Goal: Navigation & Orientation: Find specific page/section

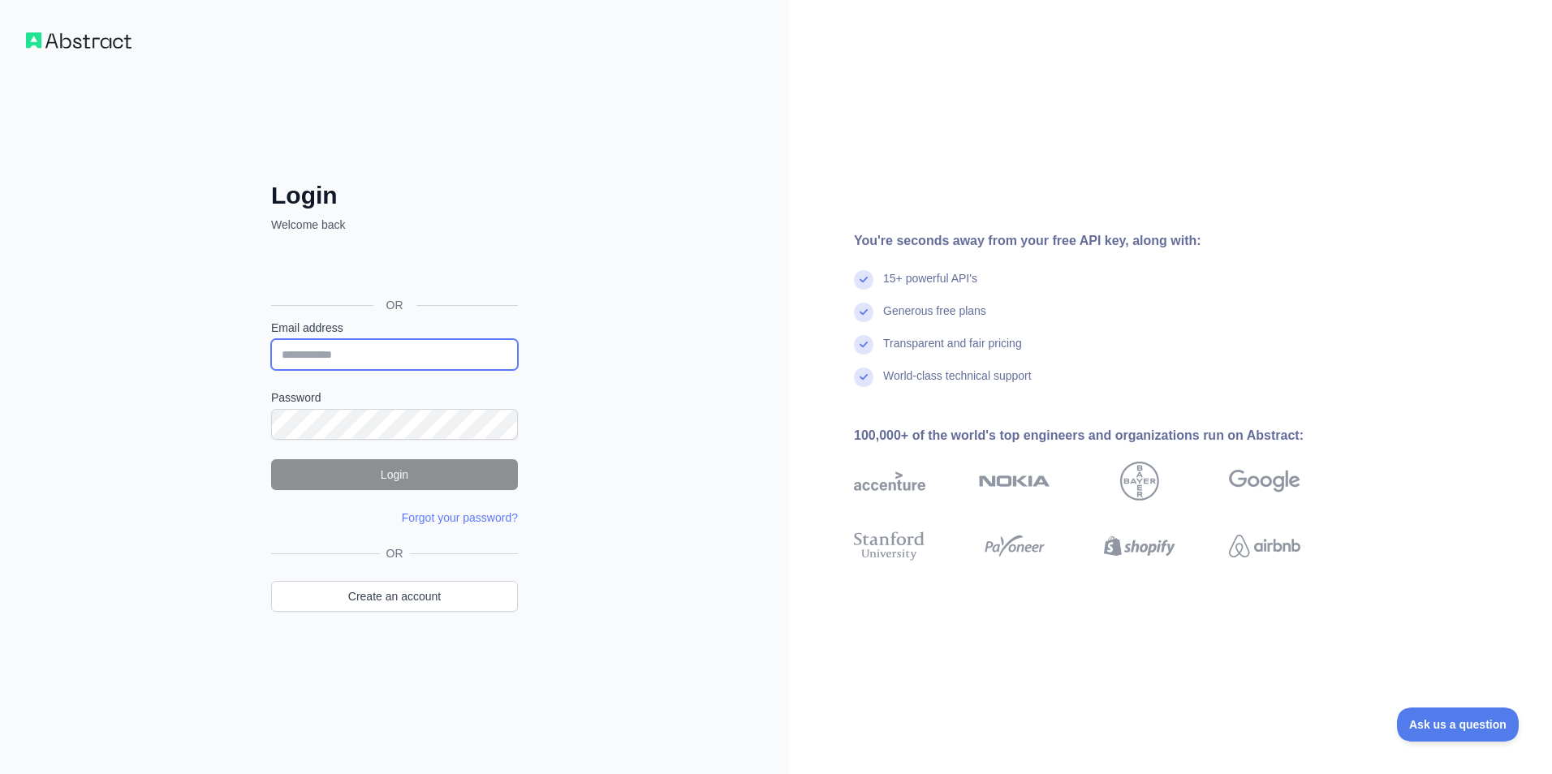
click at [347, 351] on input "Email address" at bounding box center [394, 354] width 247 height 31
type input "**********"
click at [438, 468] on button "Login" at bounding box center [394, 474] width 247 height 31
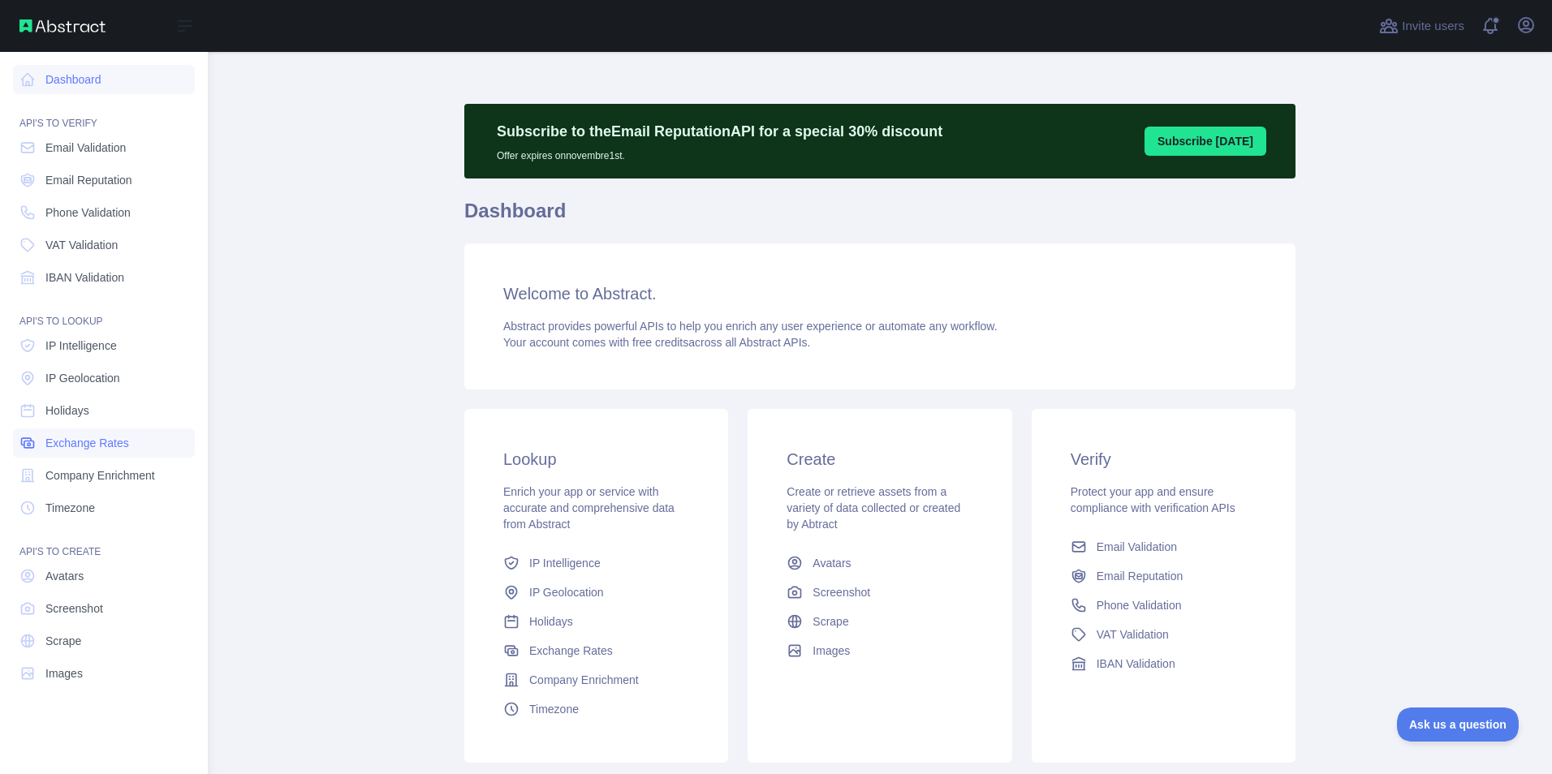
click at [97, 443] on span "Exchange Rates" at bounding box center [87, 443] width 84 height 16
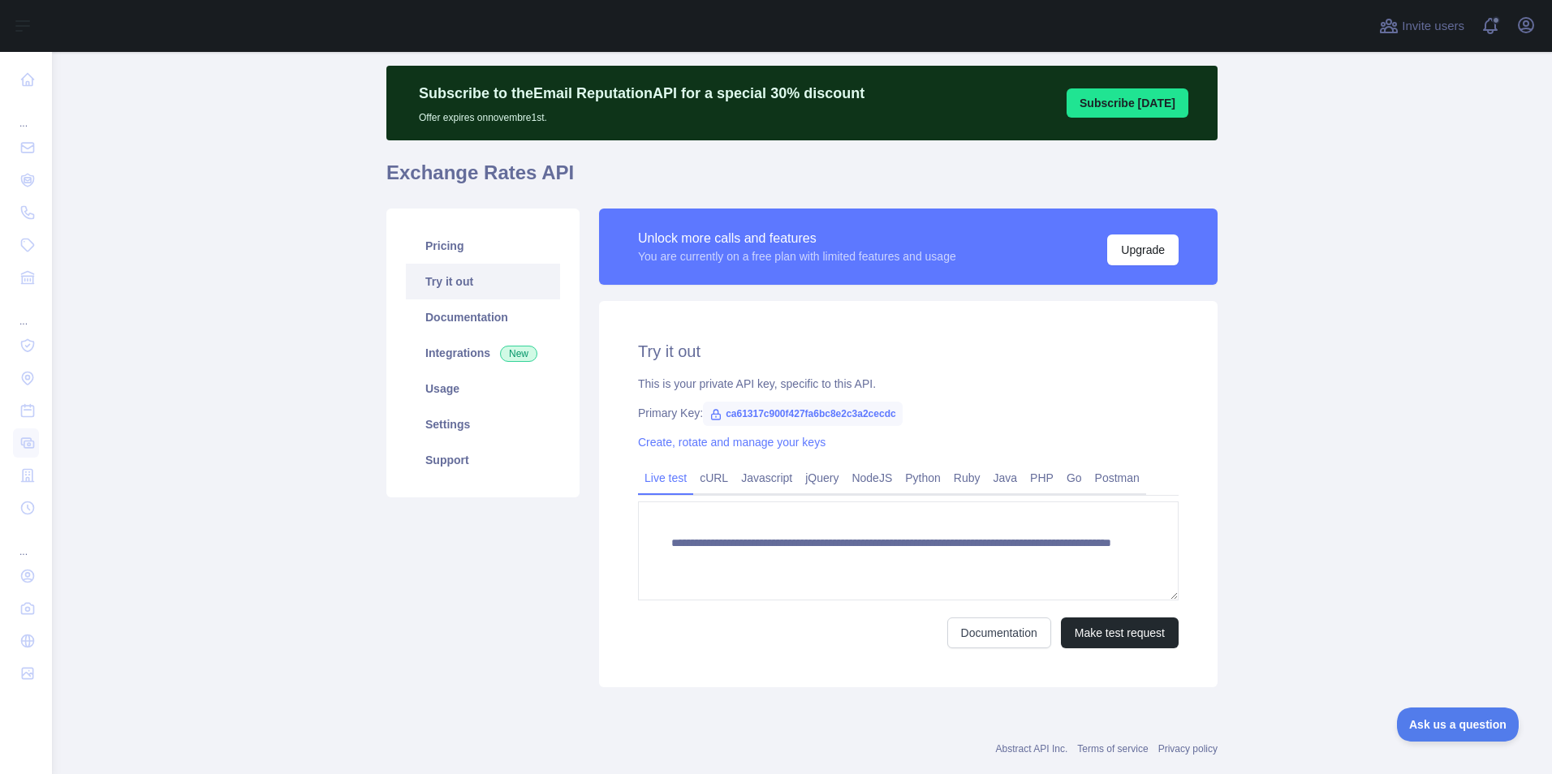
scroll to position [71, 0]
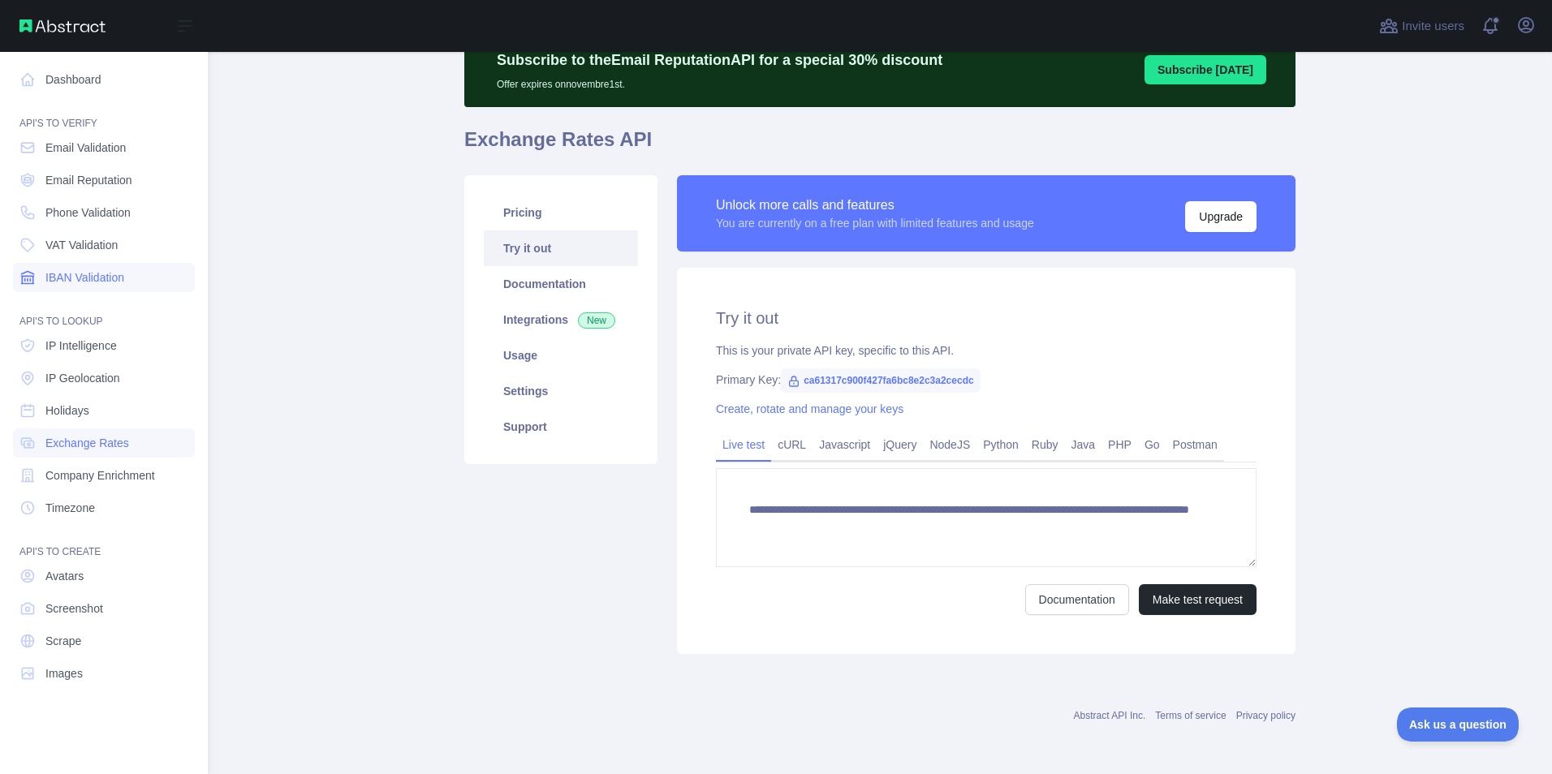
click at [89, 278] on span "IBAN Validation" at bounding box center [84, 277] width 79 height 16
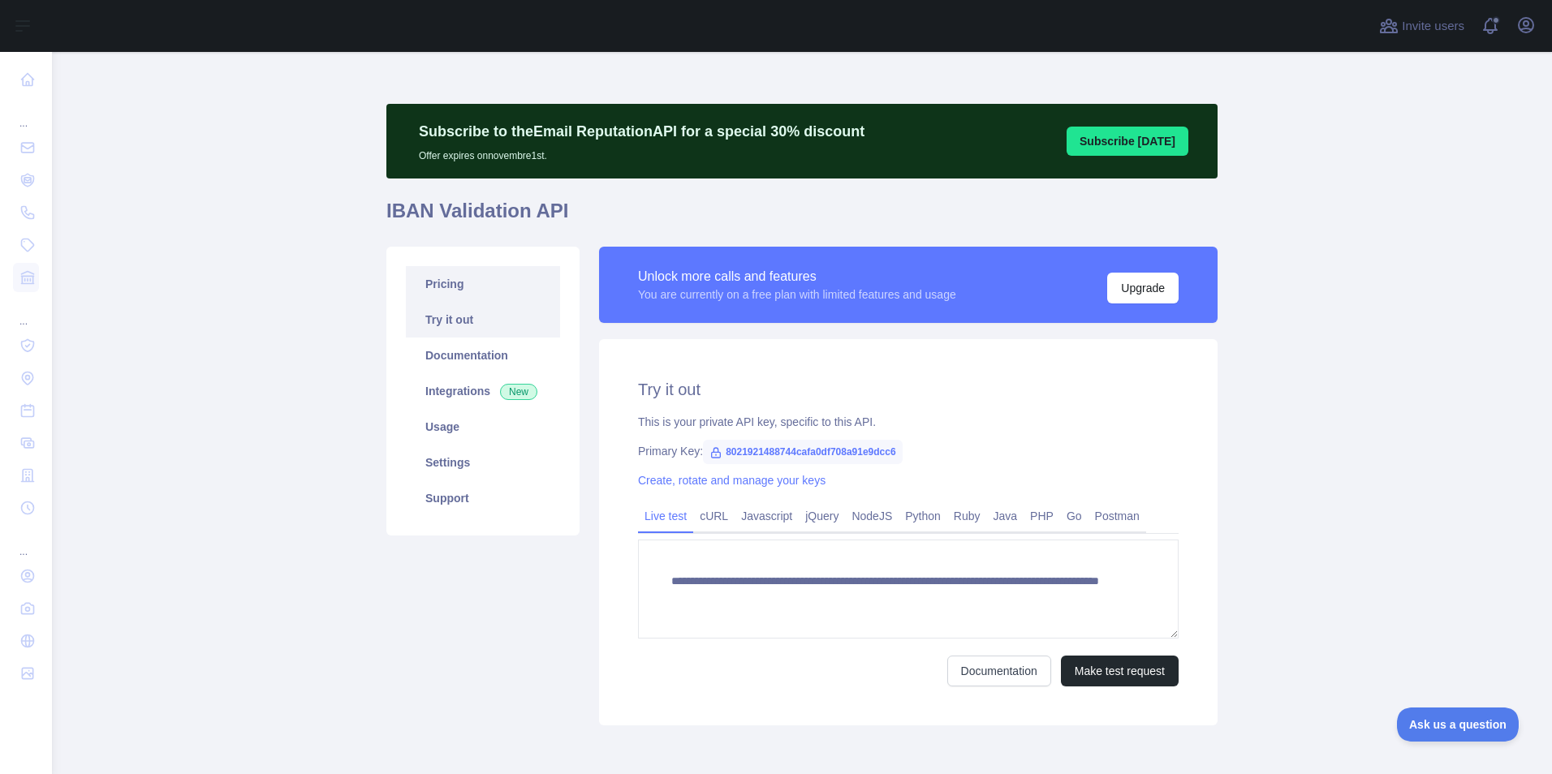
click at [458, 279] on link "Pricing" at bounding box center [483, 284] width 154 height 36
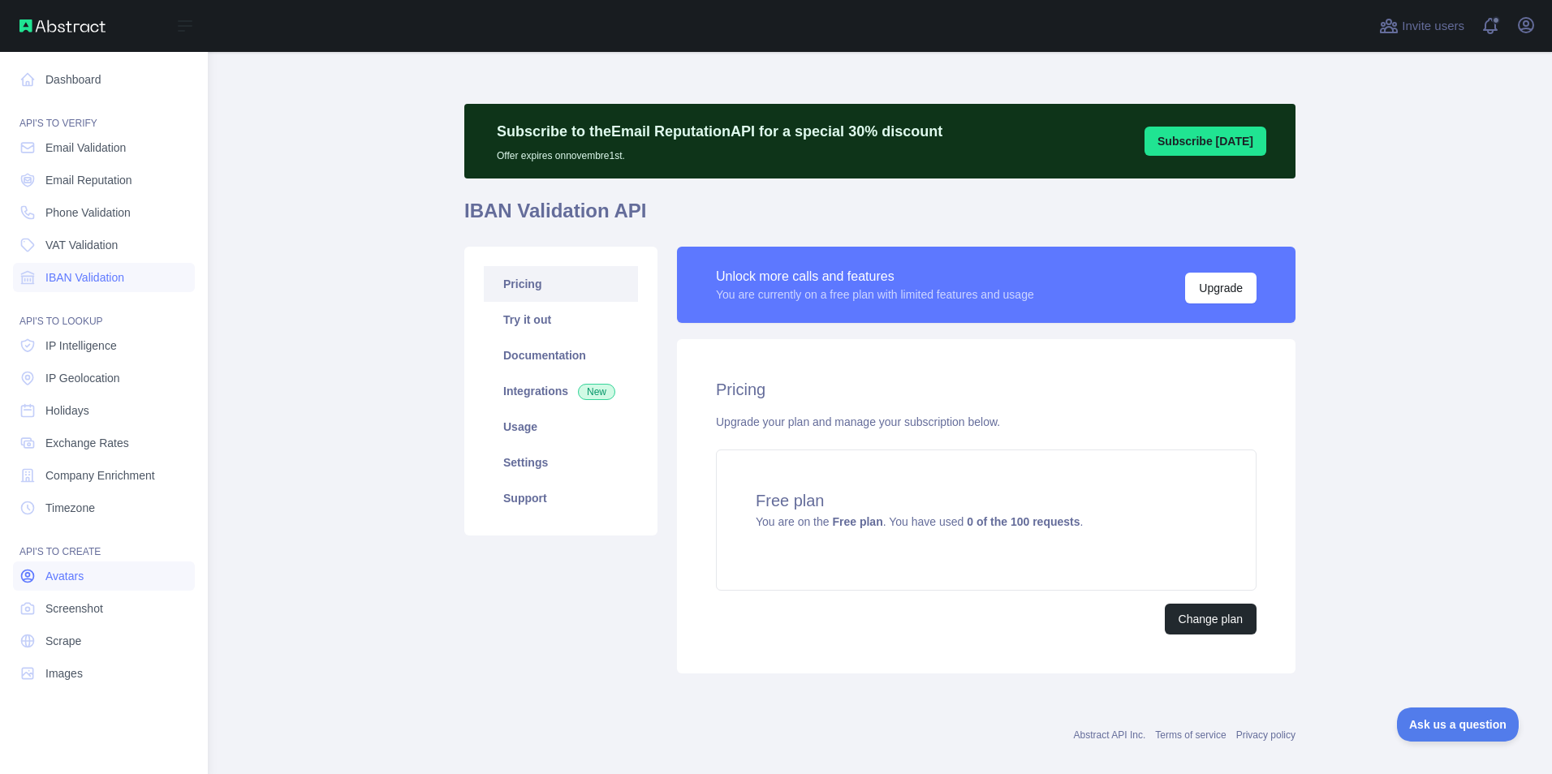
click at [97, 577] on link "Avatars" at bounding box center [104, 576] width 182 height 29
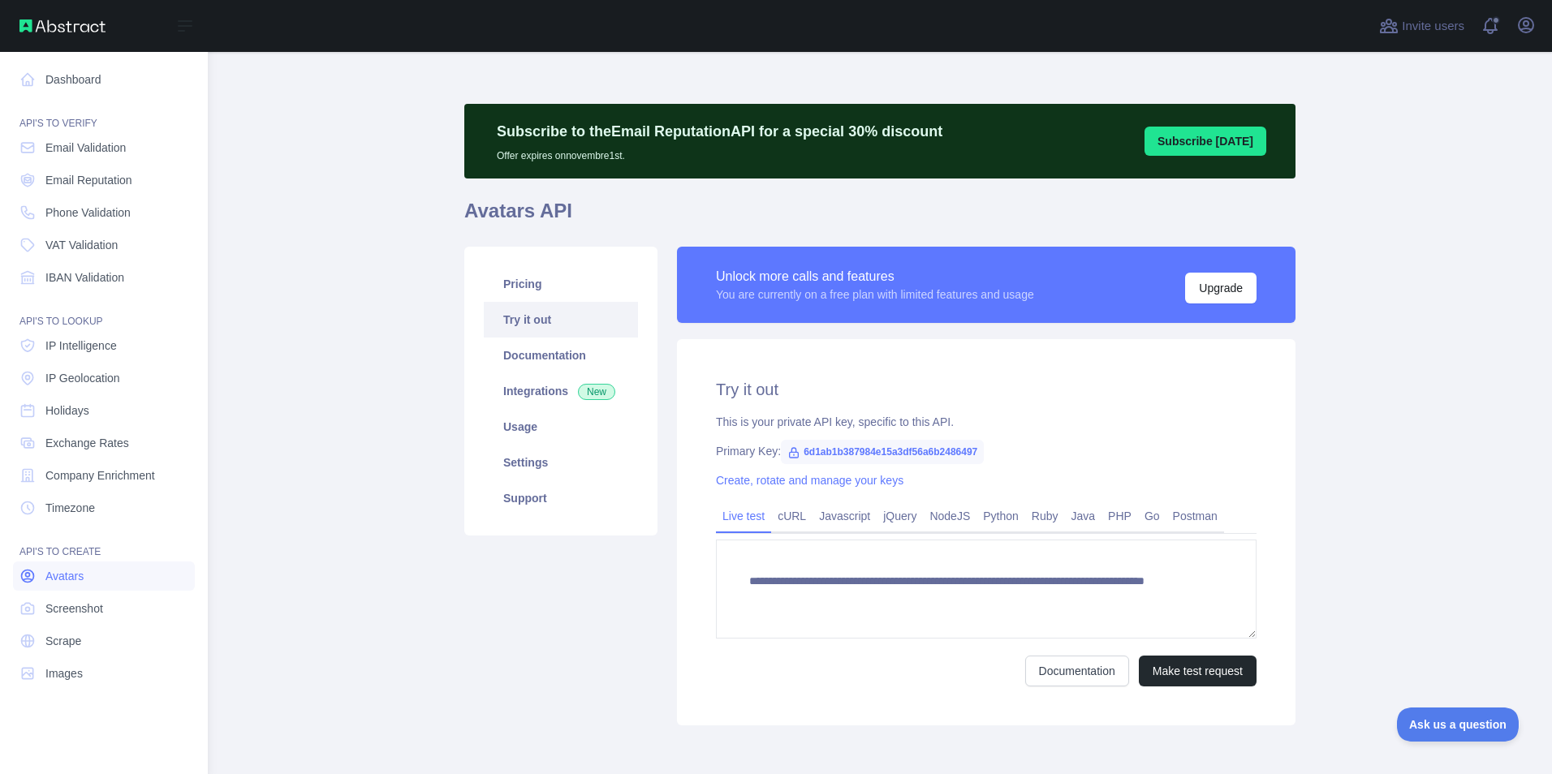
click at [97, 577] on link "Avatars" at bounding box center [104, 576] width 182 height 29
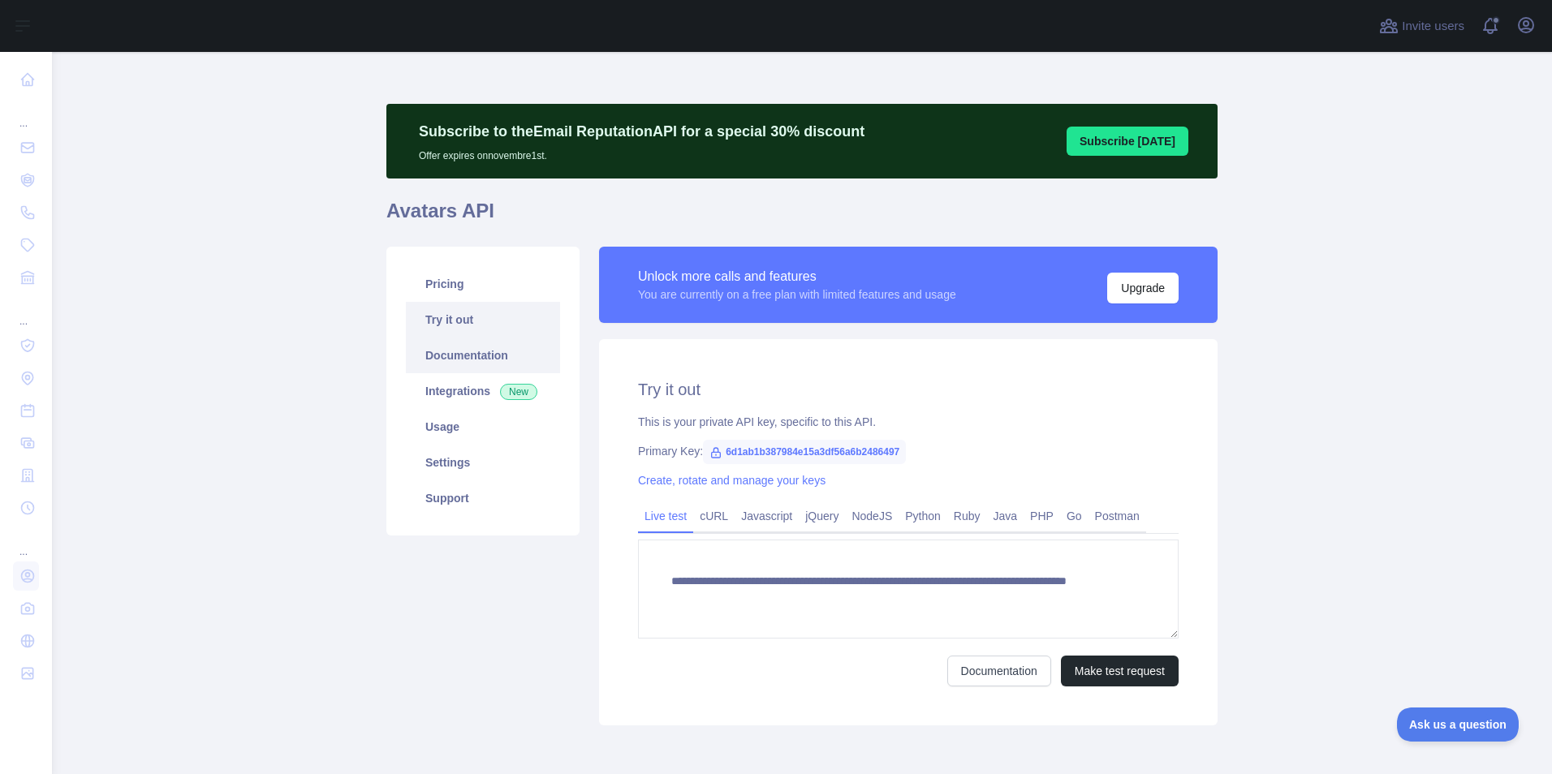
click at [485, 363] on link "Documentation" at bounding box center [483, 356] width 154 height 36
click at [451, 464] on link "Settings" at bounding box center [483, 463] width 154 height 36
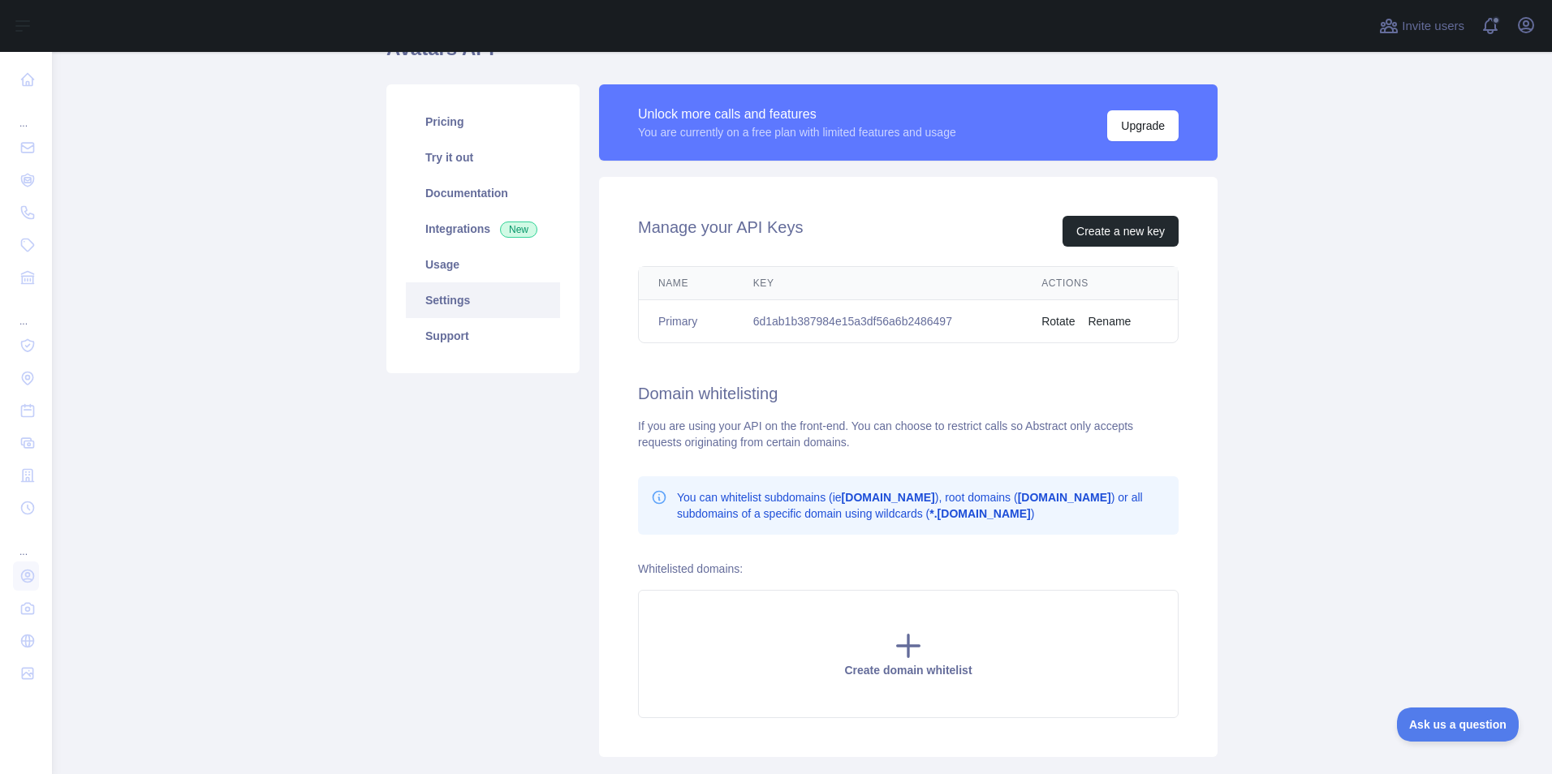
scroll to position [265, 0]
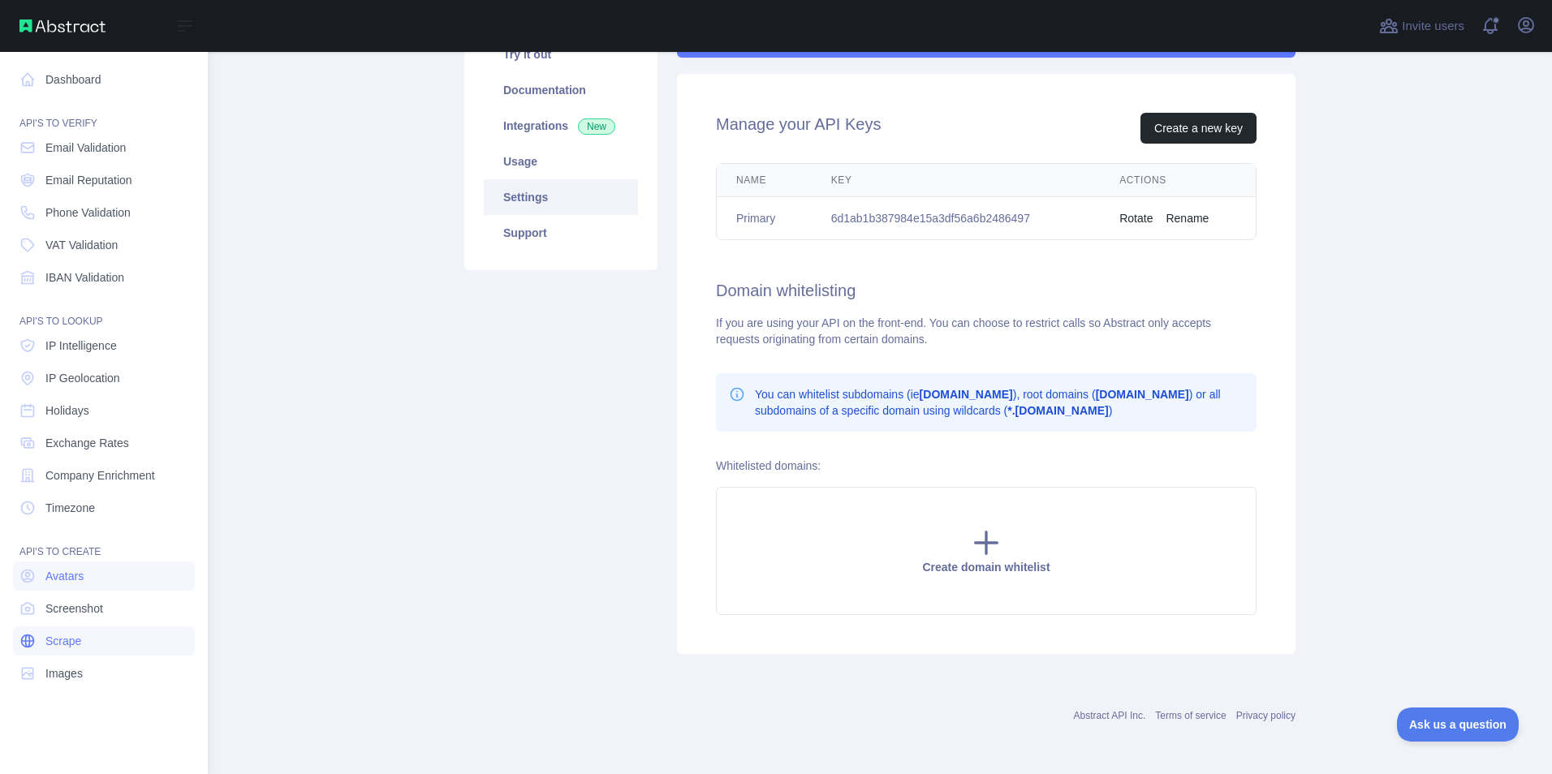
click at [86, 640] on link "Scrape" at bounding box center [104, 641] width 182 height 29
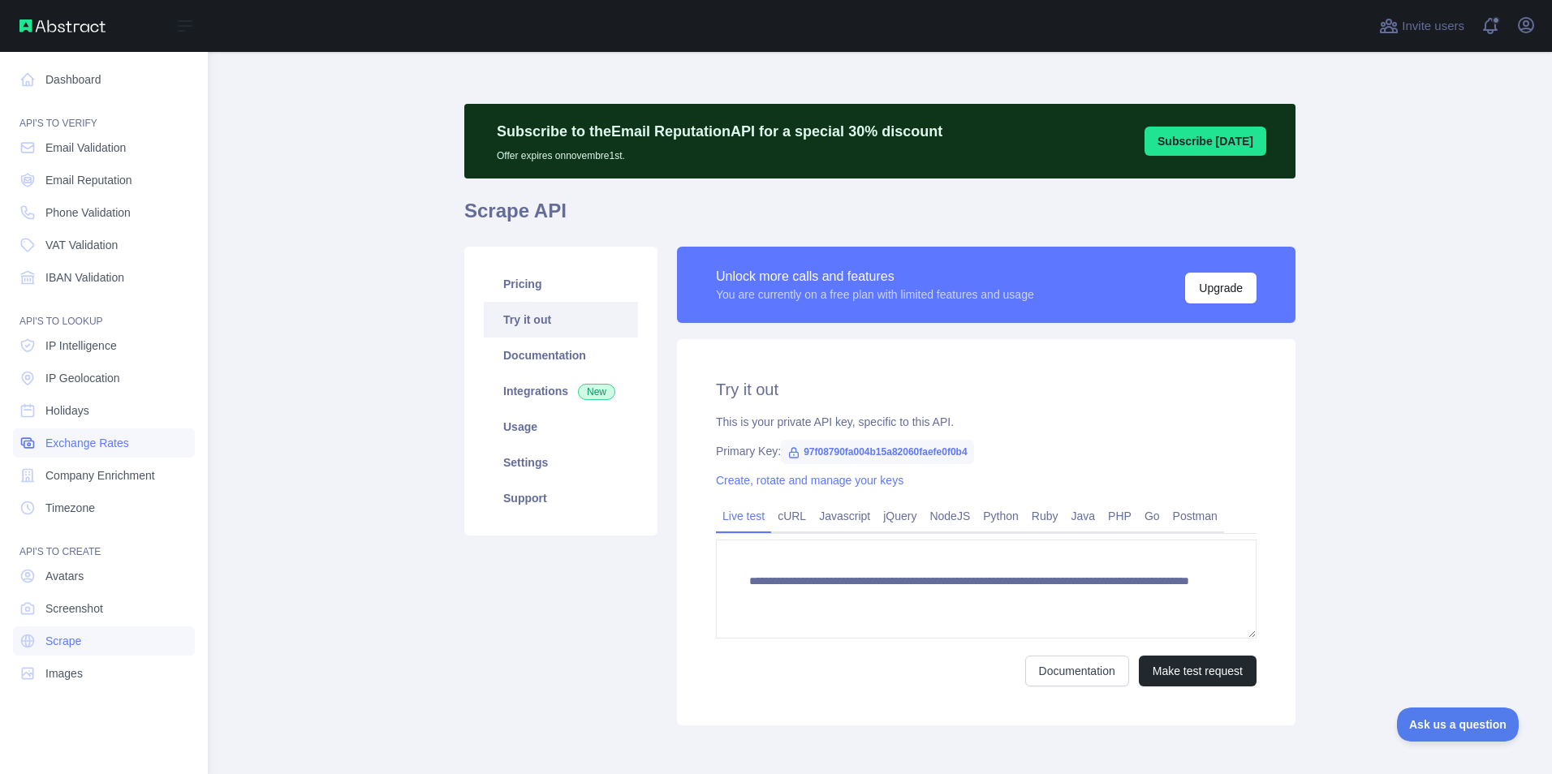
click at [106, 440] on span "Exchange Rates" at bounding box center [87, 443] width 84 height 16
click at [104, 441] on span "Exchange Rates" at bounding box center [87, 443] width 84 height 16
click at [95, 74] on link "Dashboard" at bounding box center [104, 79] width 182 height 29
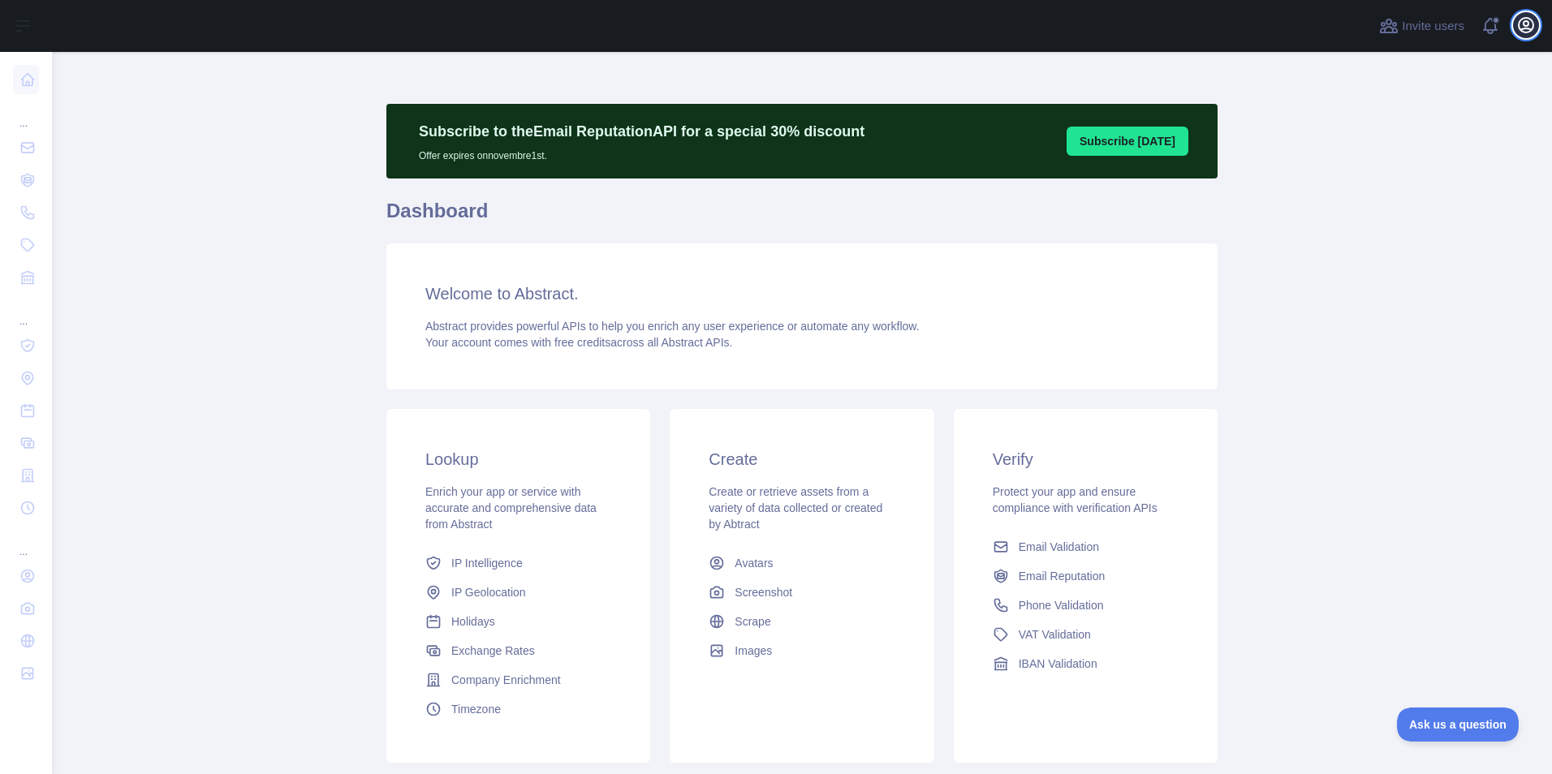
click at [1522, 24] on icon "button" at bounding box center [1525, 24] width 19 height 19
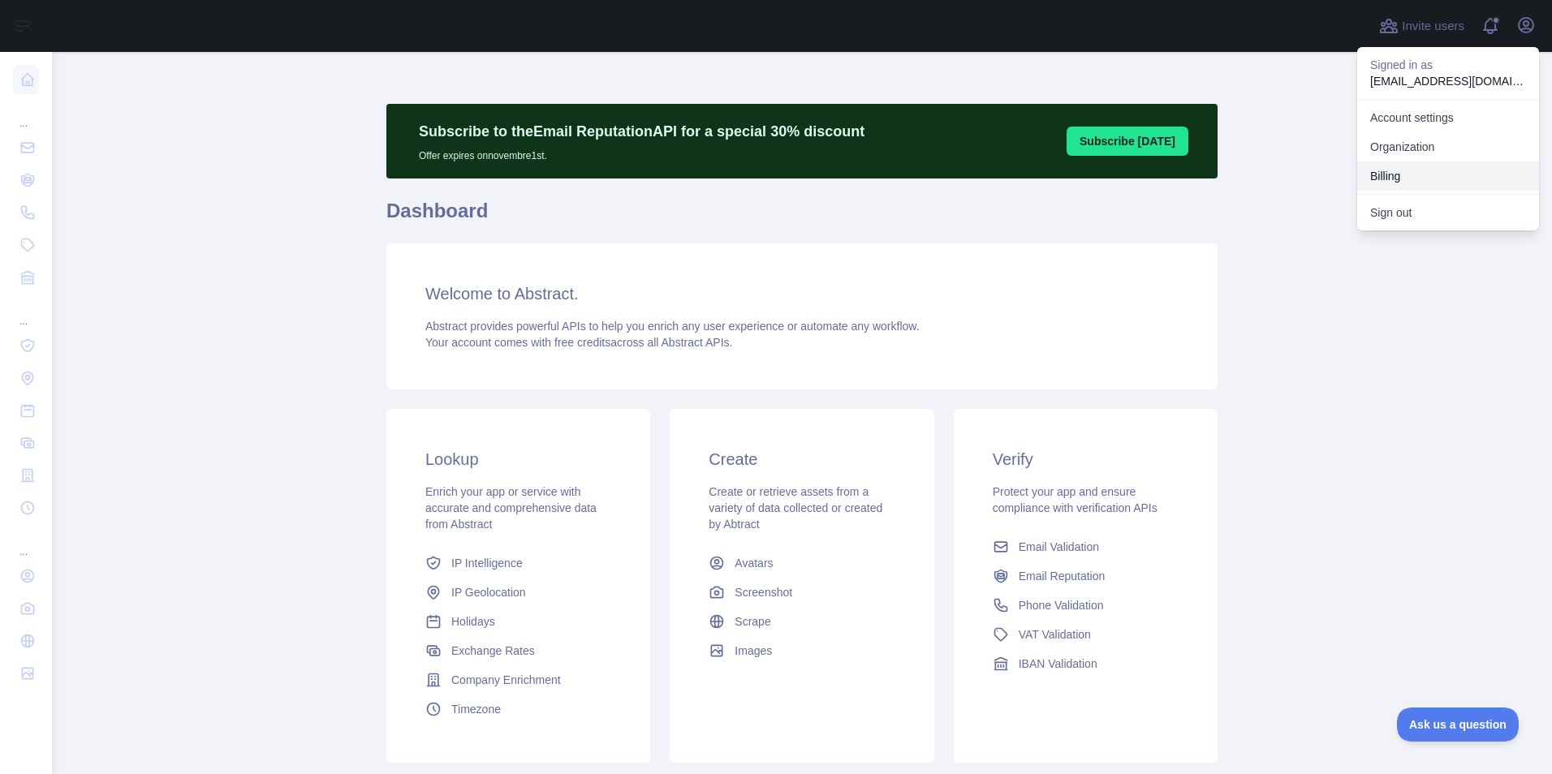
click at [1423, 171] on button "Billing" at bounding box center [1448, 176] width 182 height 29
